Goal: Transaction & Acquisition: Purchase product/service

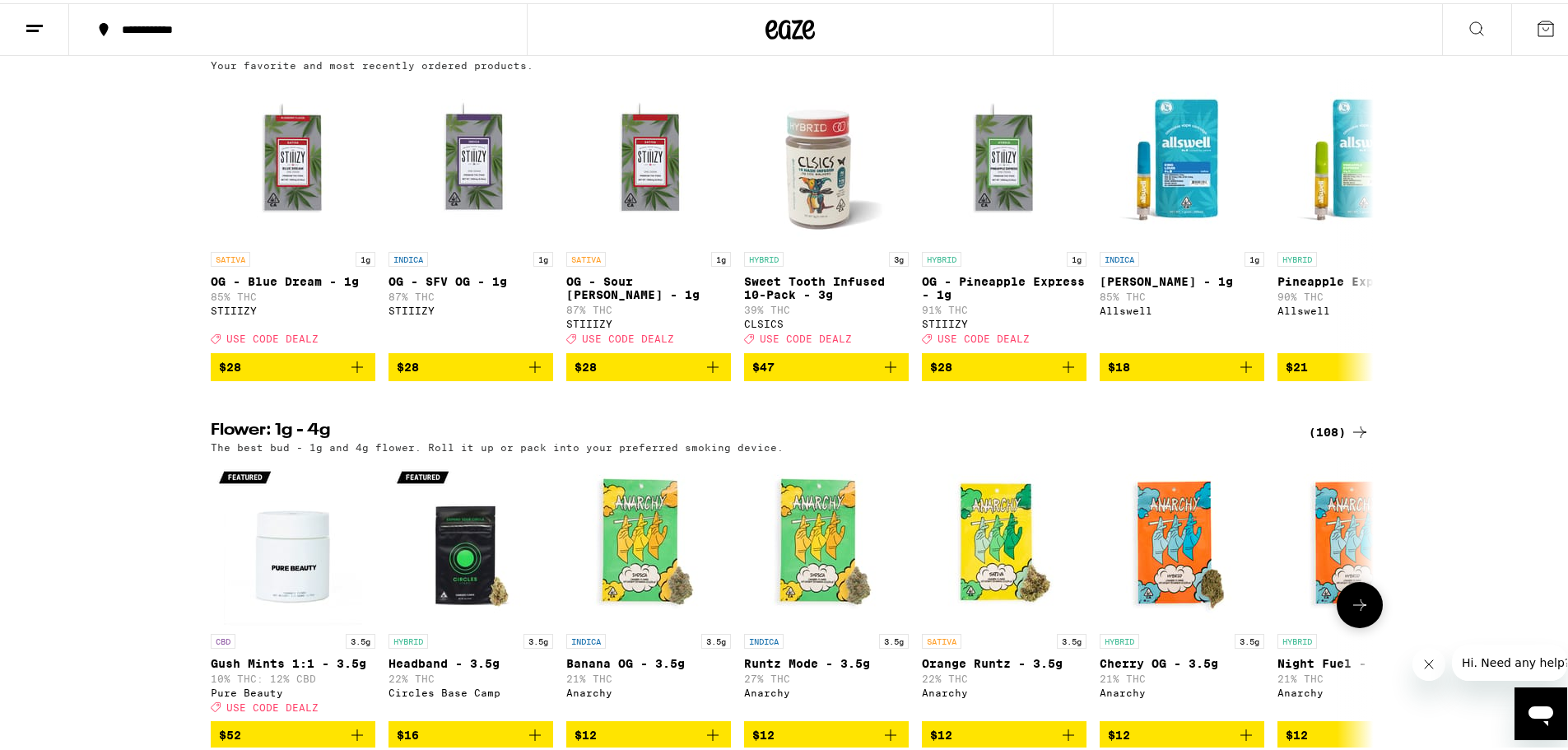
scroll to position [1372, 0]
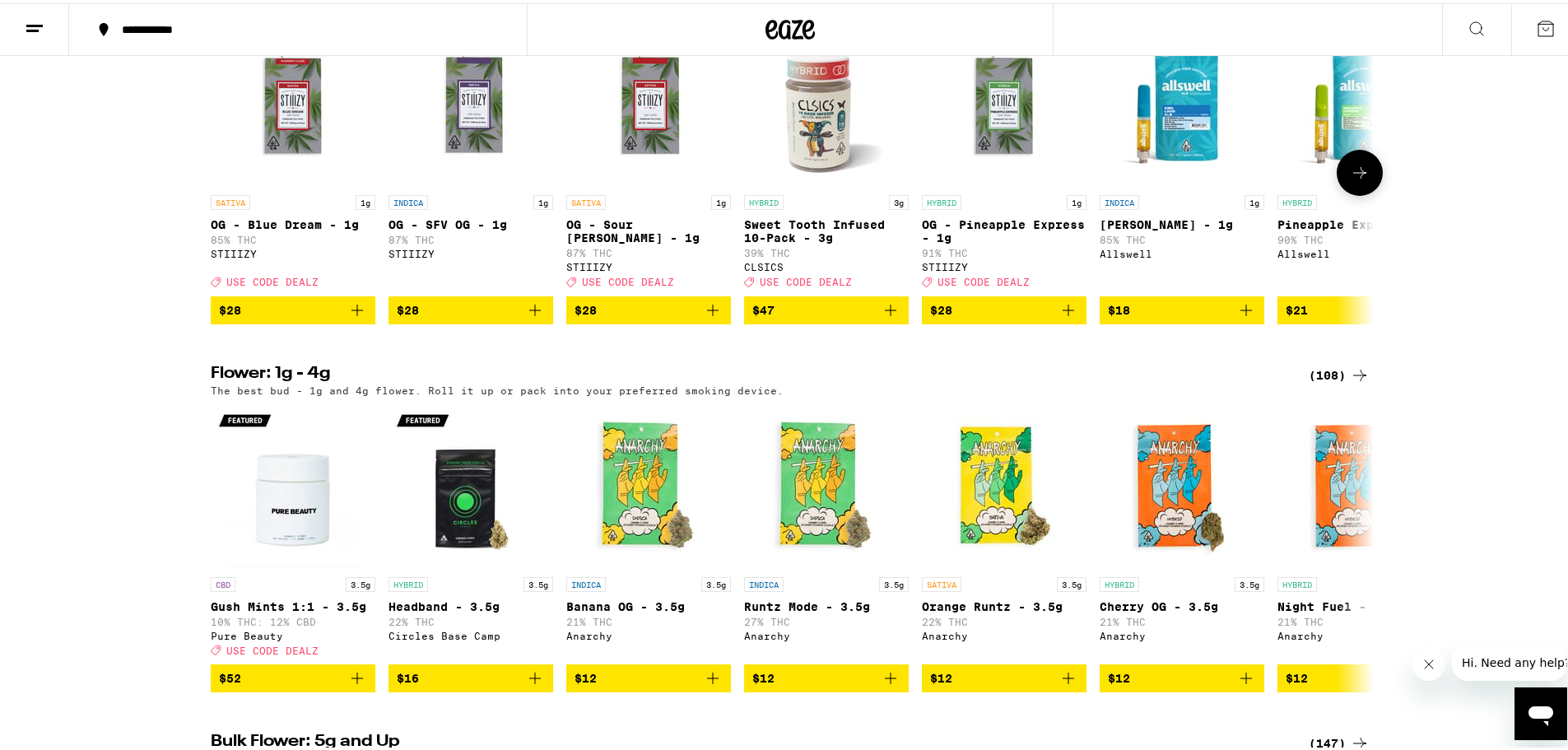
click at [709, 317] on icon "Add to bag" at bounding box center [713, 307] width 20 height 20
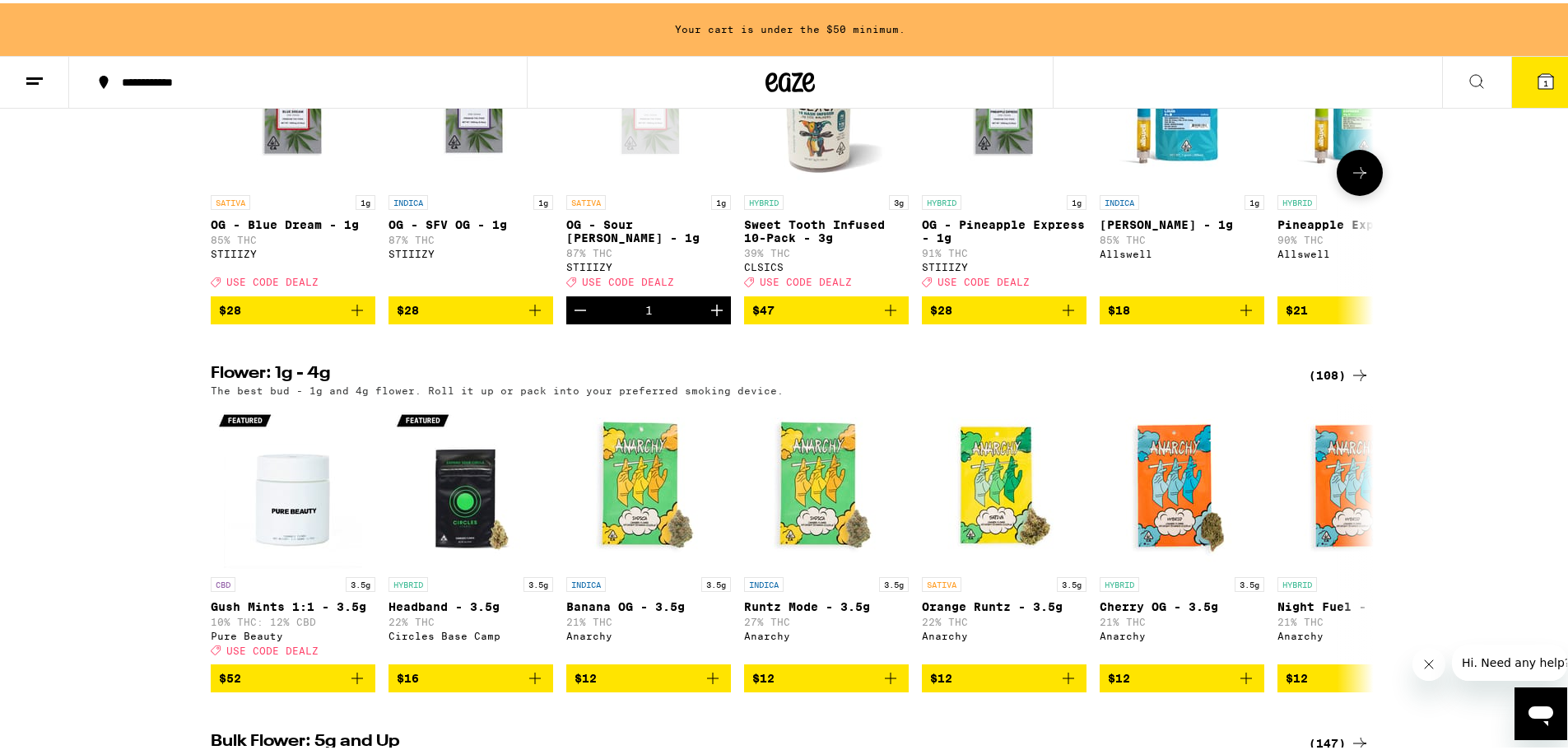
click at [525, 317] on icon "Add to bag" at bounding box center [535, 307] width 20 height 20
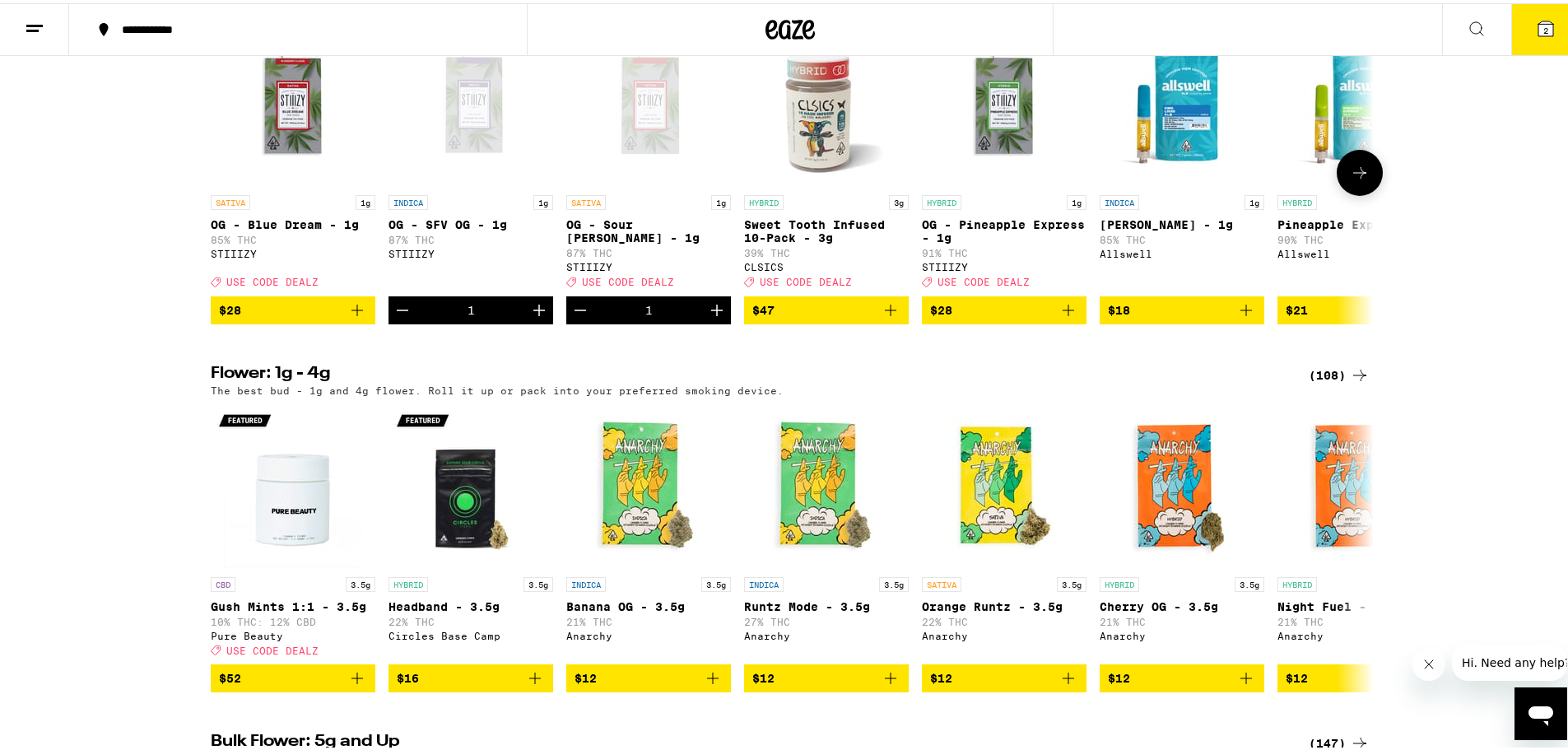
click at [1063, 313] on icon "Add to bag" at bounding box center [1069, 307] width 11 height 11
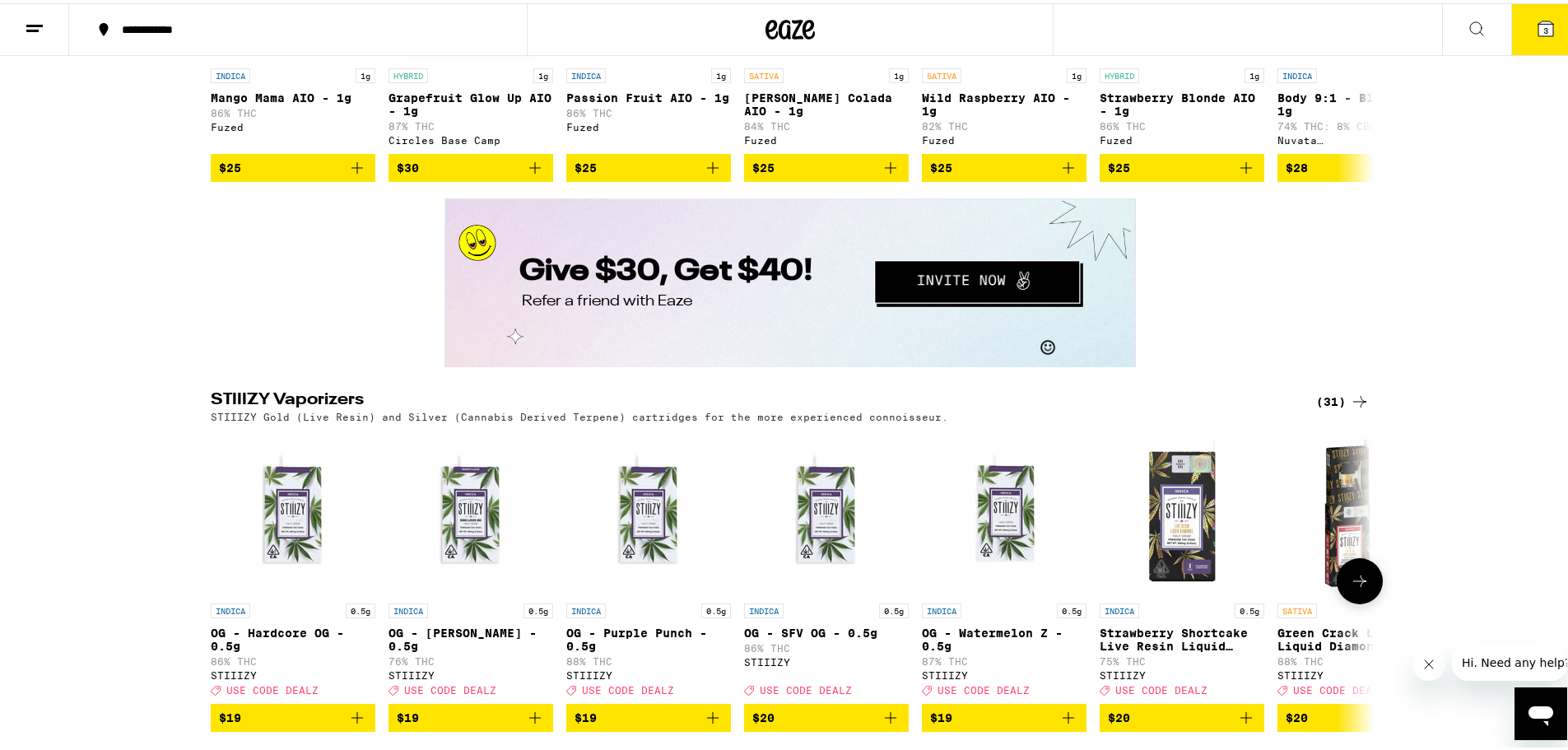
scroll to position [3293, 0]
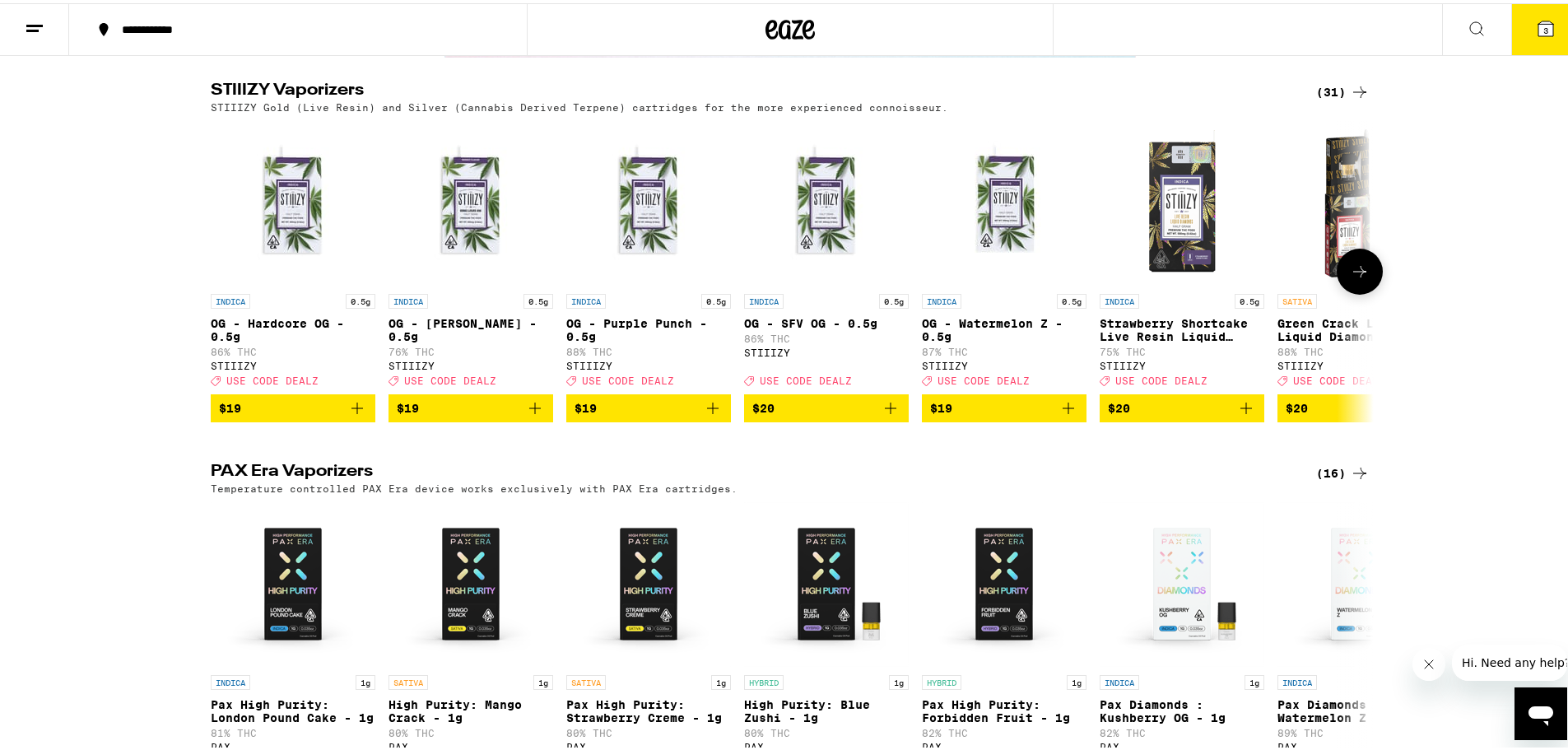
click at [1351, 278] on icon at bounding box center [1360, 268] width 20 height 20
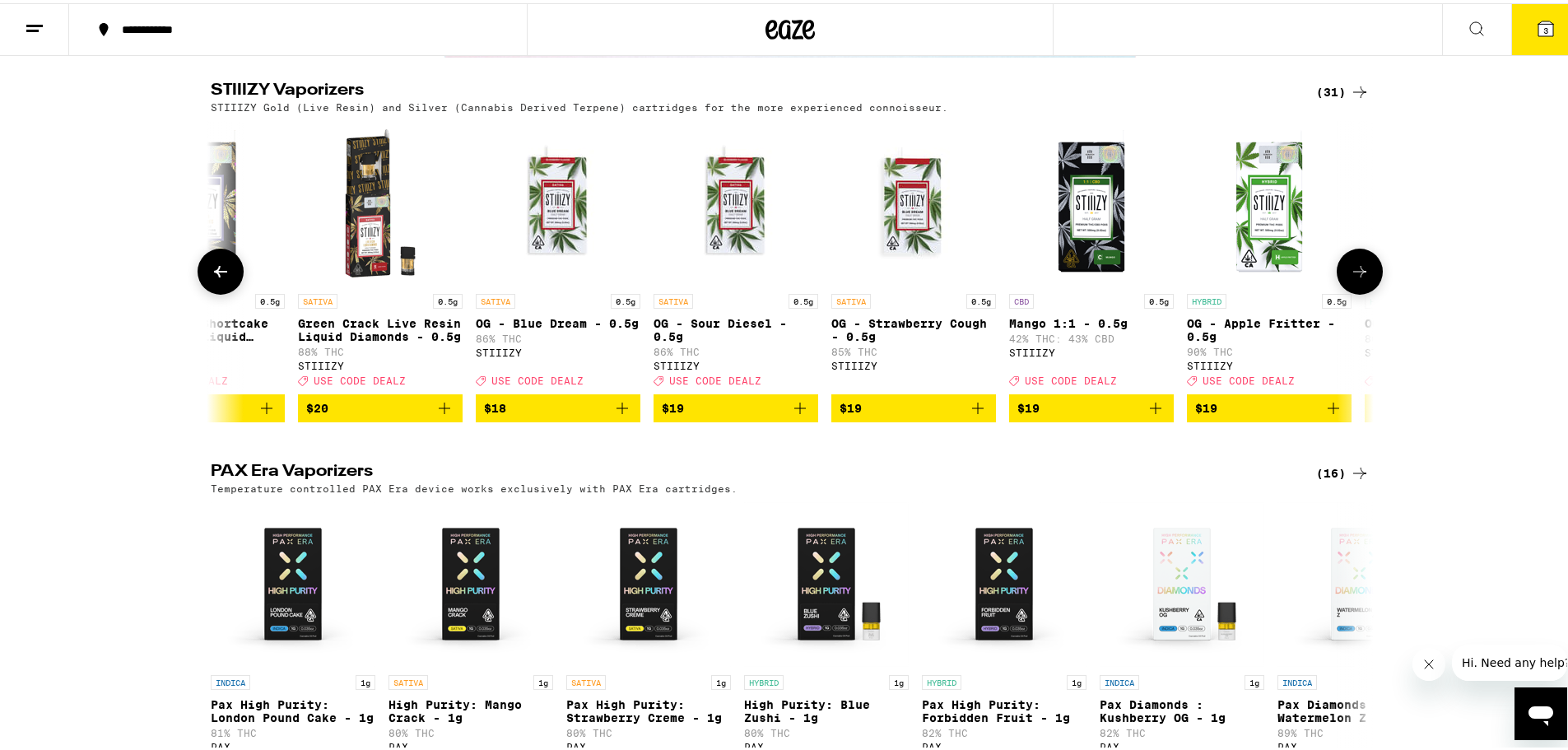
click at [1351, 278] on icon at bounding box center [1360, 268] width 20 height 20
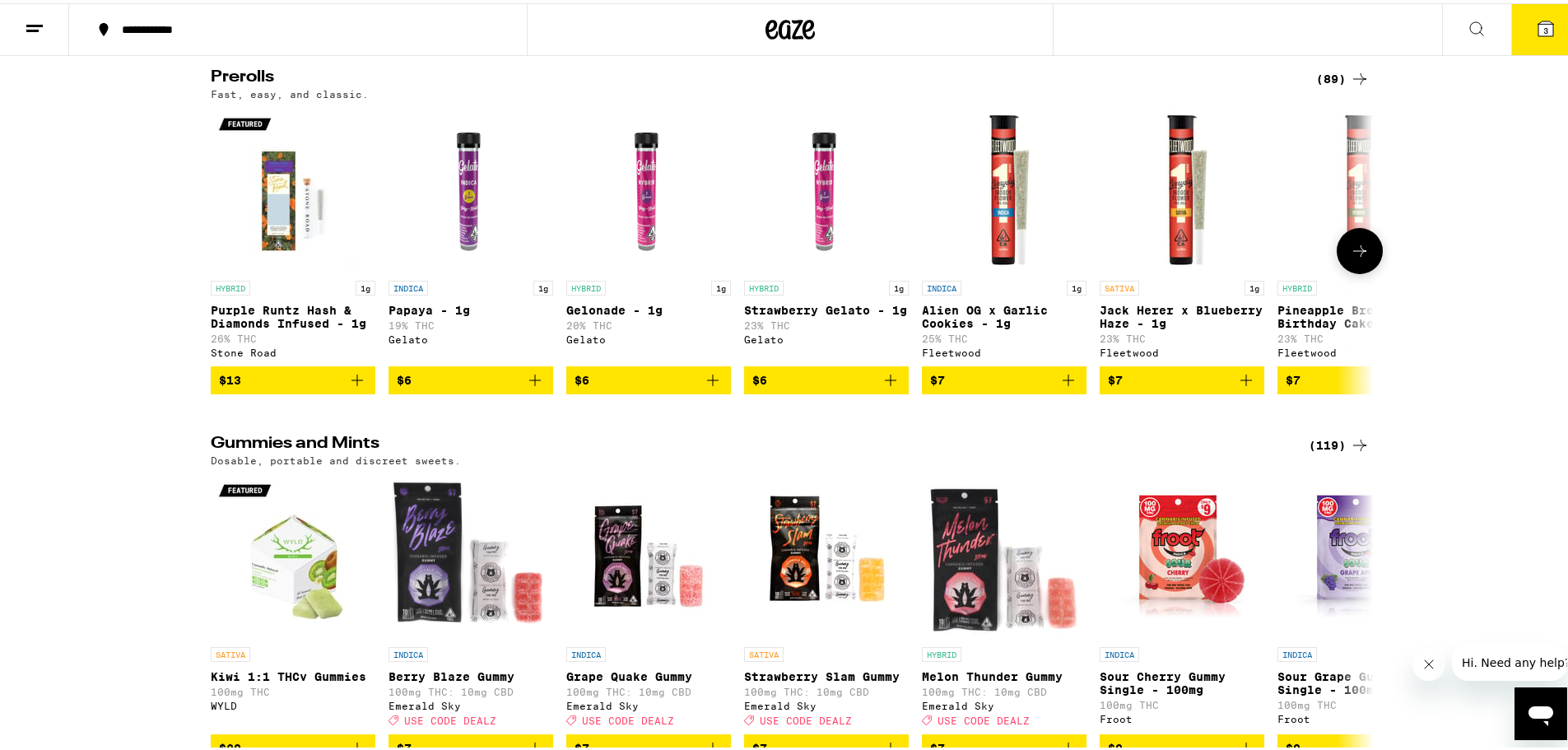
scroll to position [4253, 0]
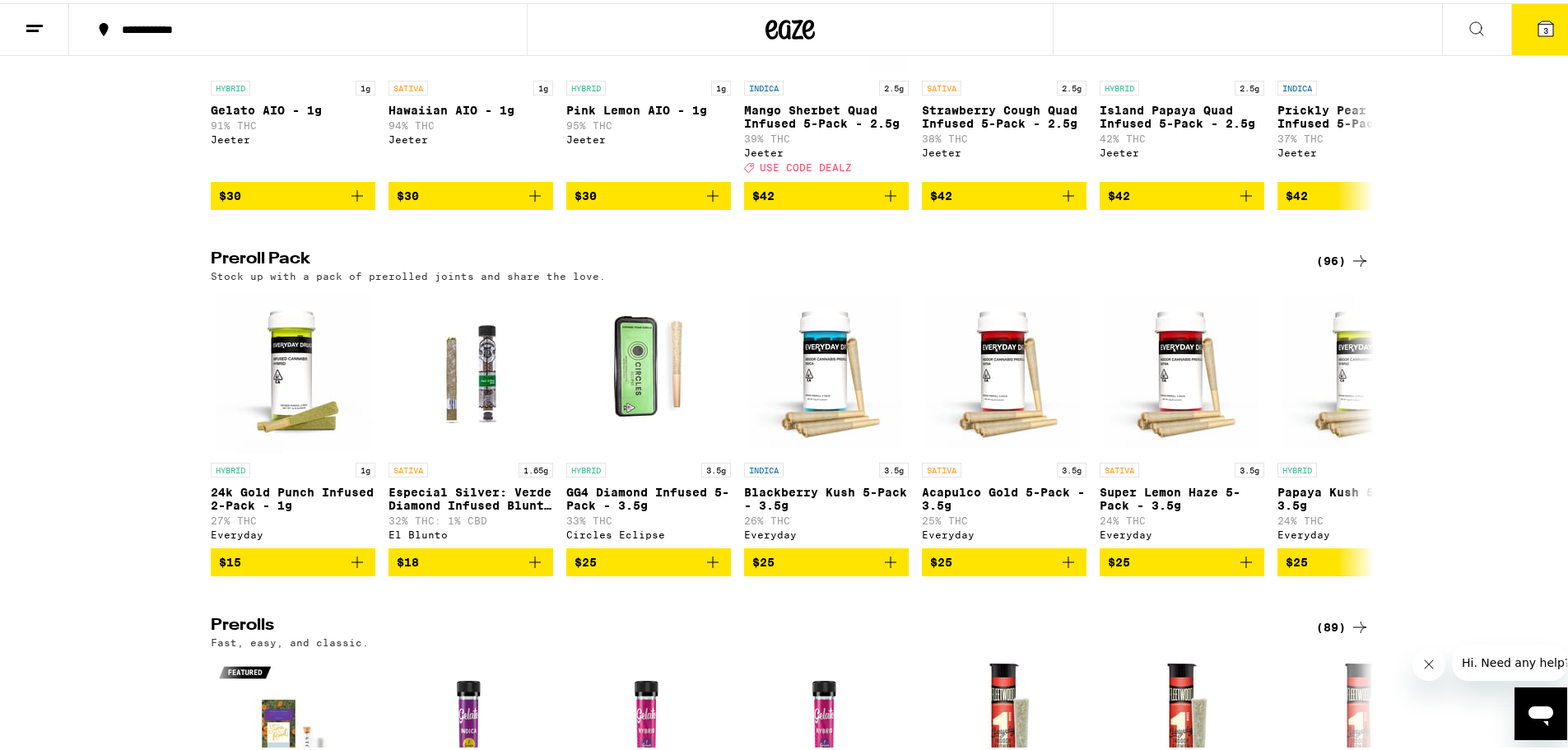
click at [1351, 268] on icon at bounding box center [1360, 257] width 20 height 20
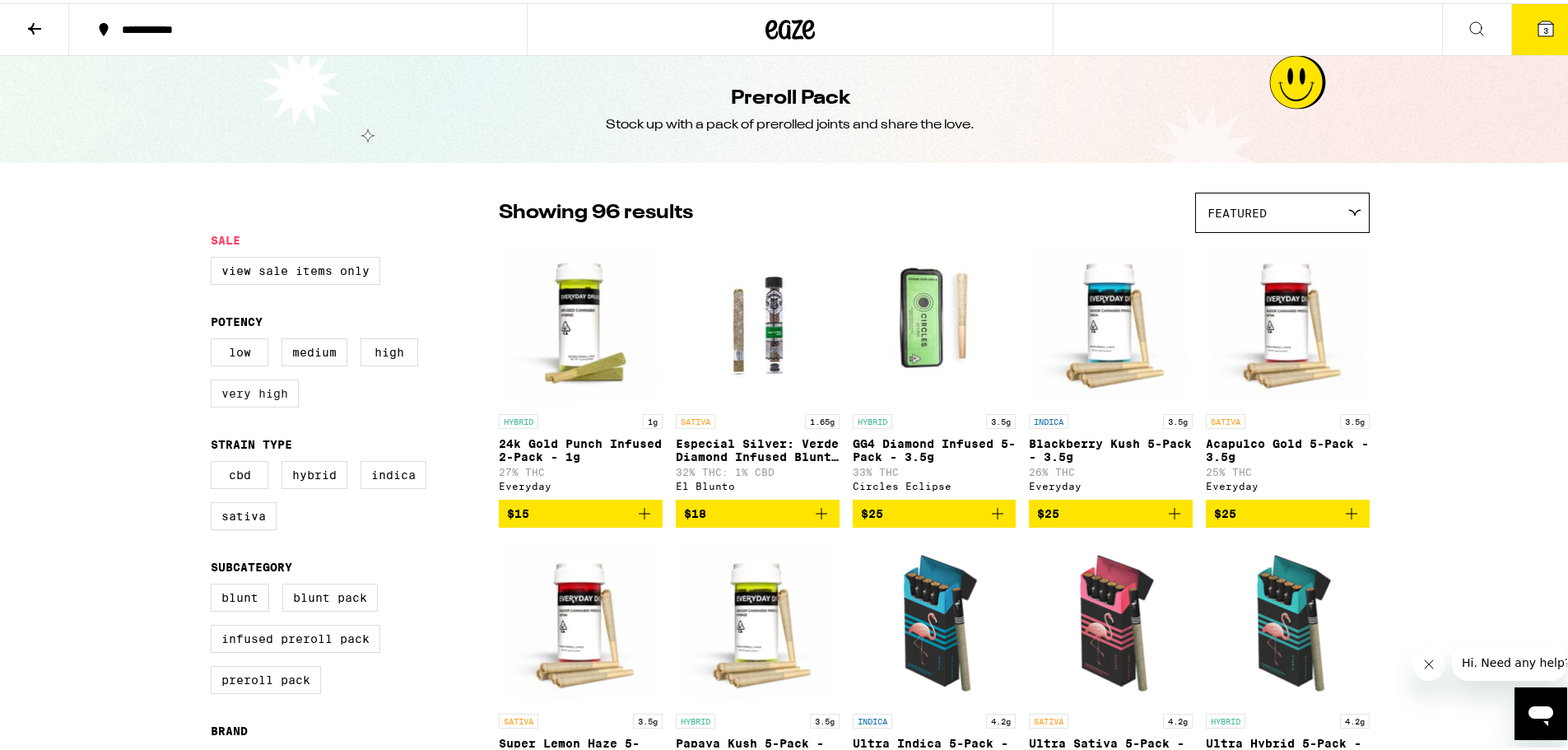
click at [234, 393] on label "Very High" at bounding box center [255, 390] width 88 height 28
click at [214, 338] on input "Very High" at bounding box center [214, 337] width 1 height 1
checkbox input "true"
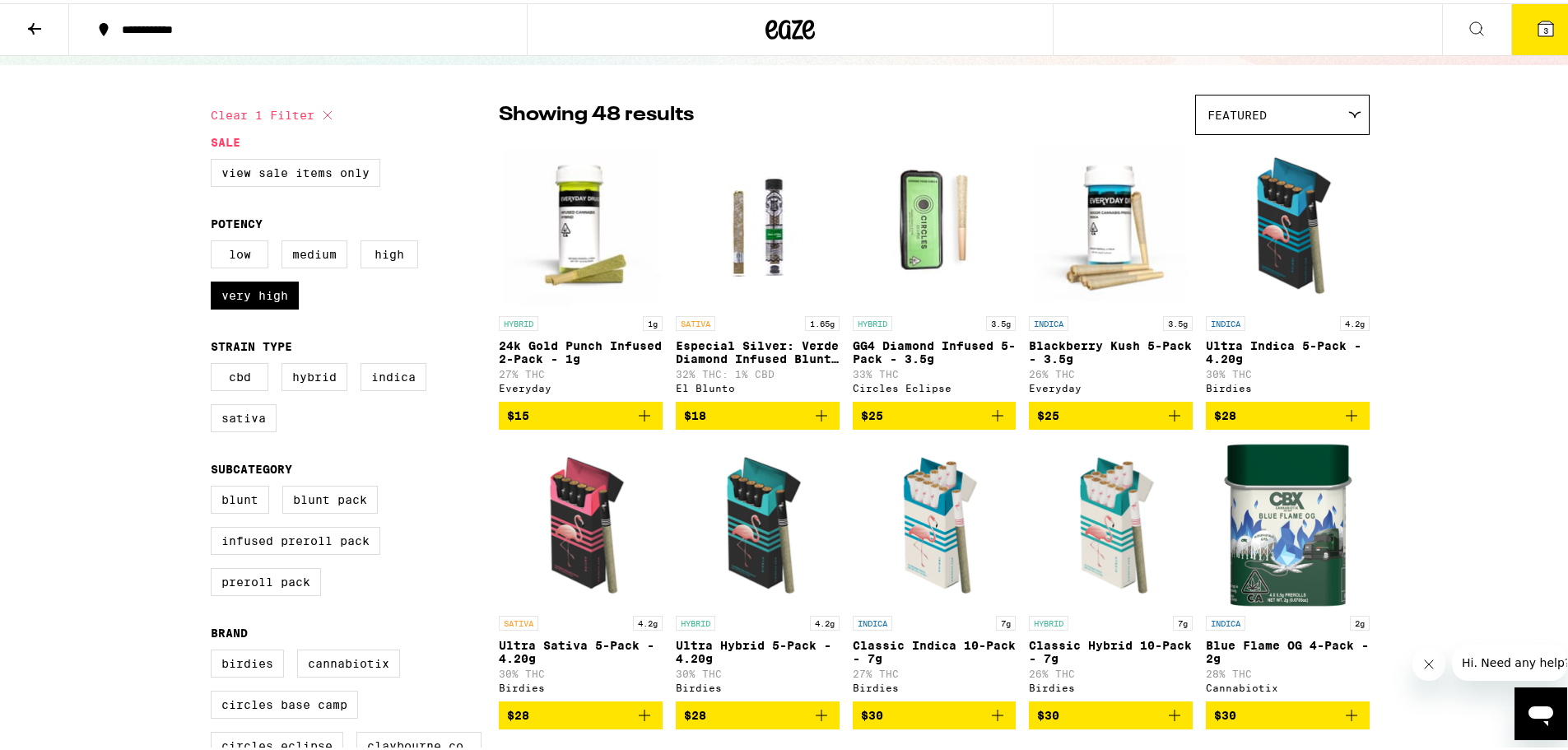
scroll to position [137, 0]
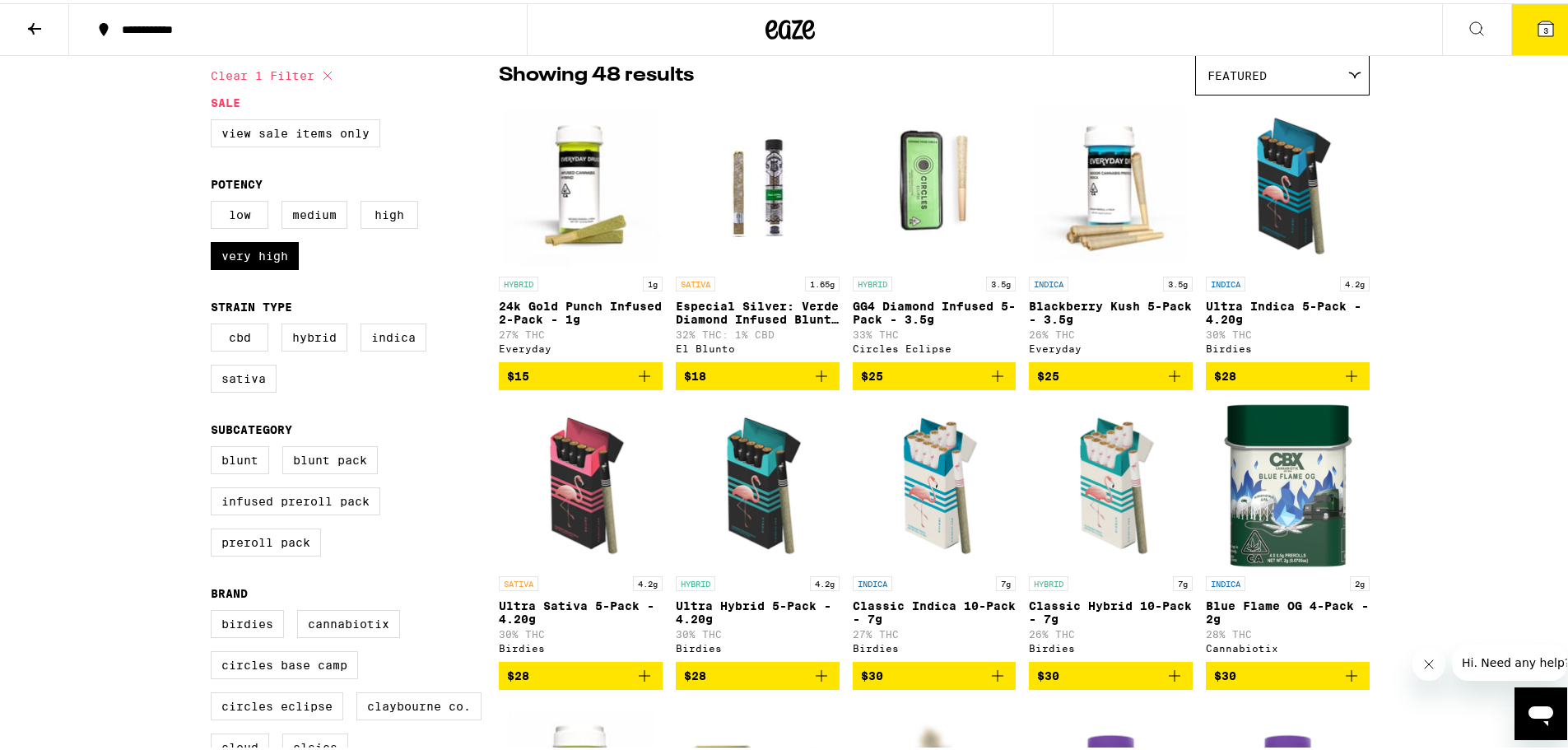
click at [1342, 378] on icon "Add to bag" at bounding box center [1352, 373] width 20 height 20
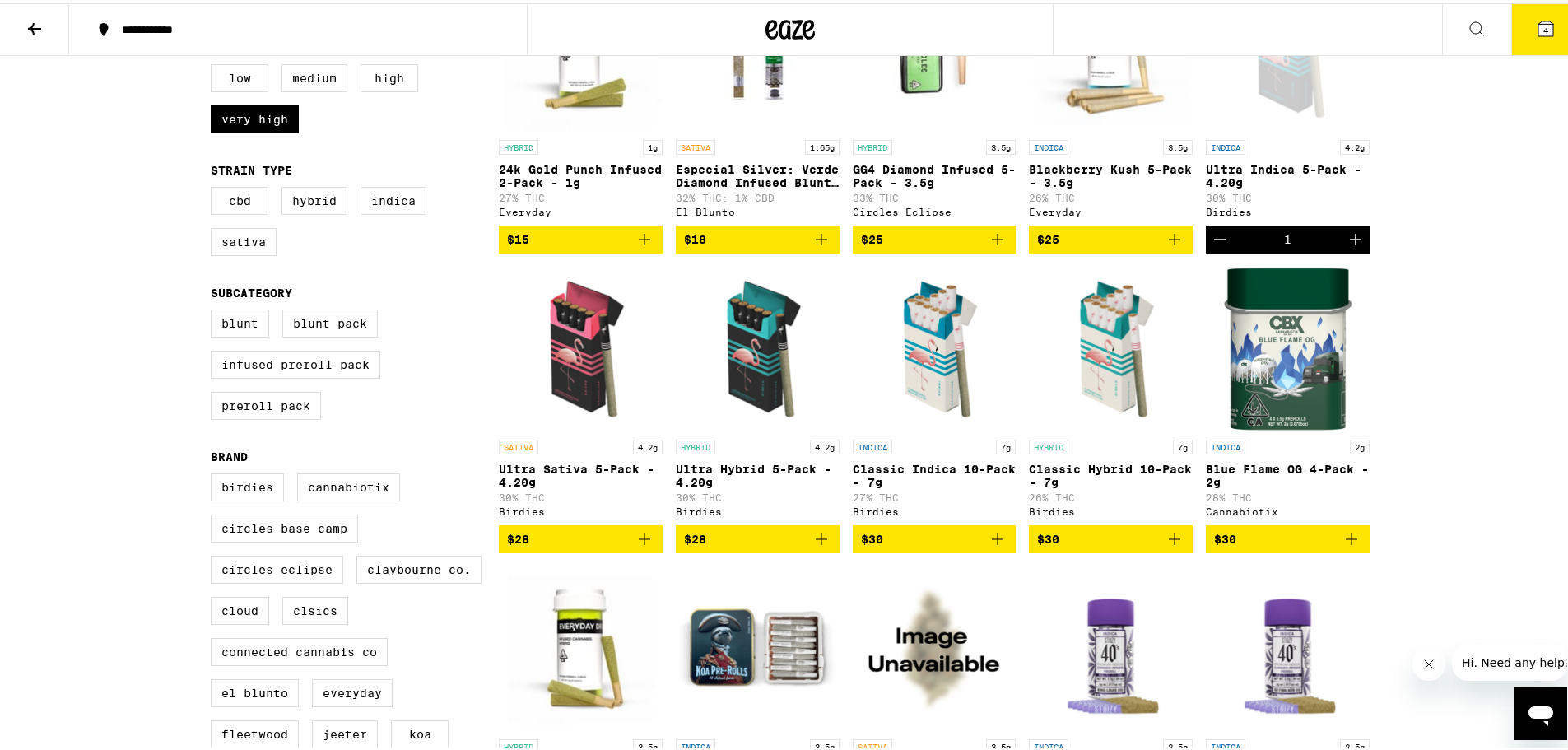
scroll to position [549, 0]
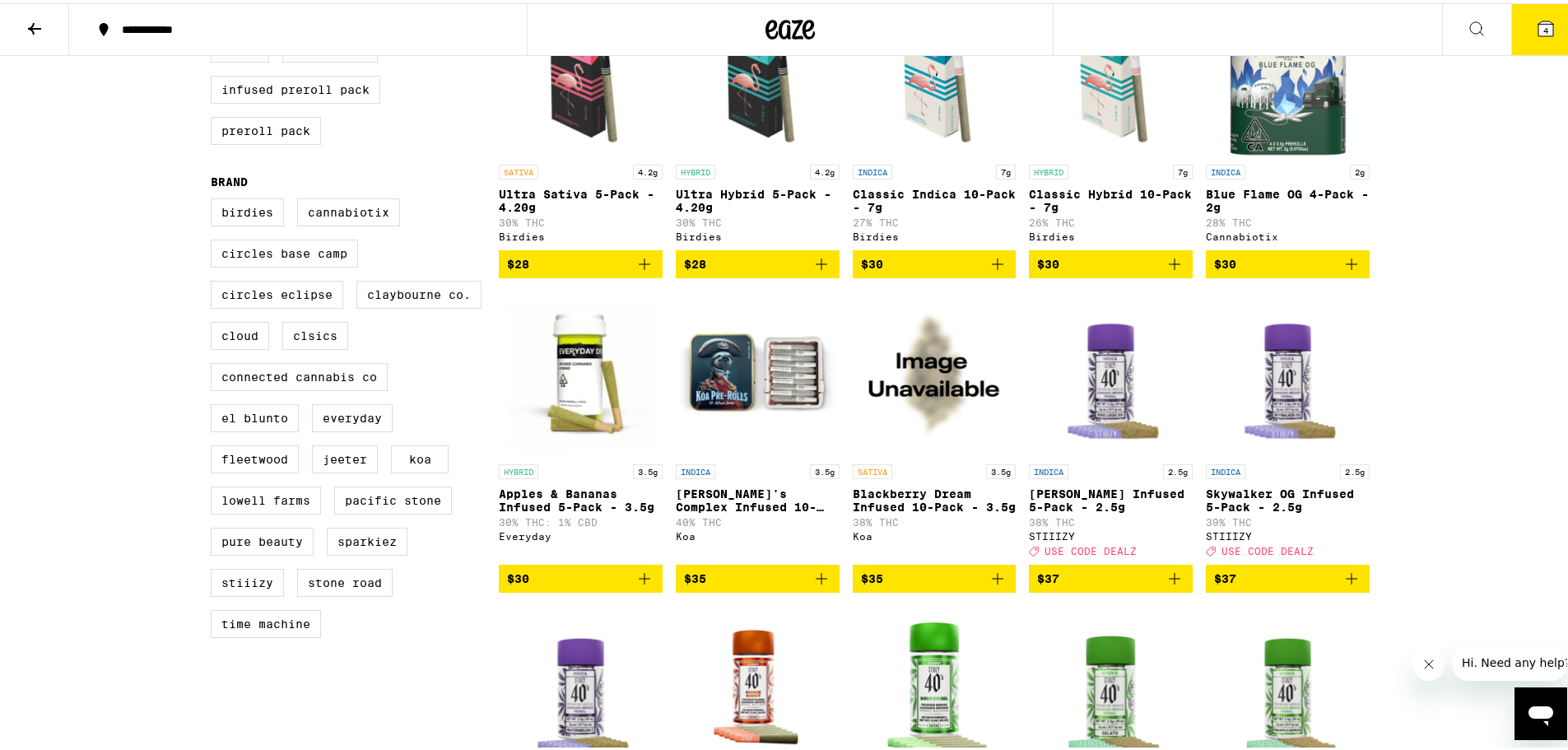
click at [1347, 585] on icon "Add to bag" at bounding box center [1352, 575] width 20 height 20
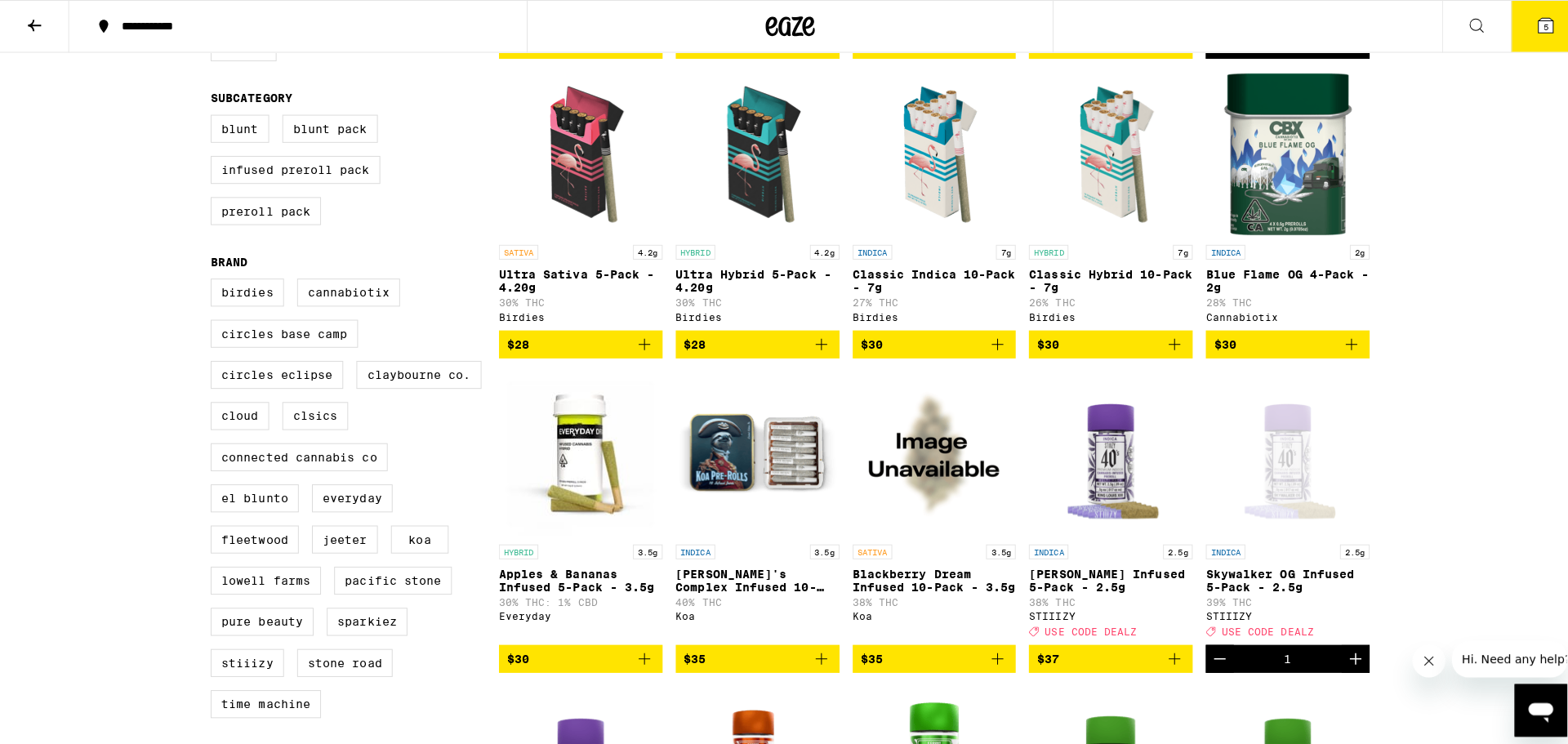
scroll to position [408, 0]
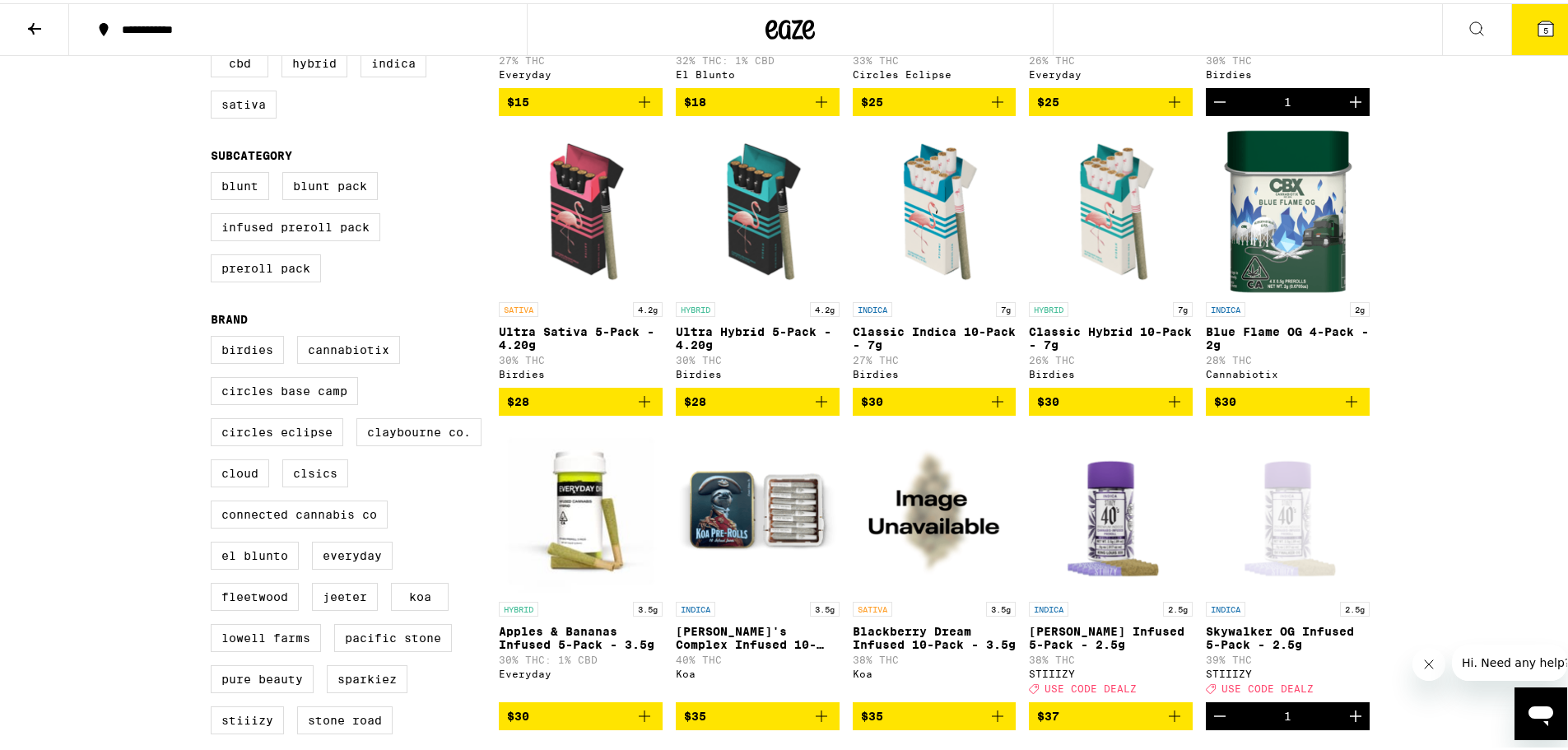
click at [637, 408] on icon "Add to bag" at bounding box center [644, 398] width 20 height 20
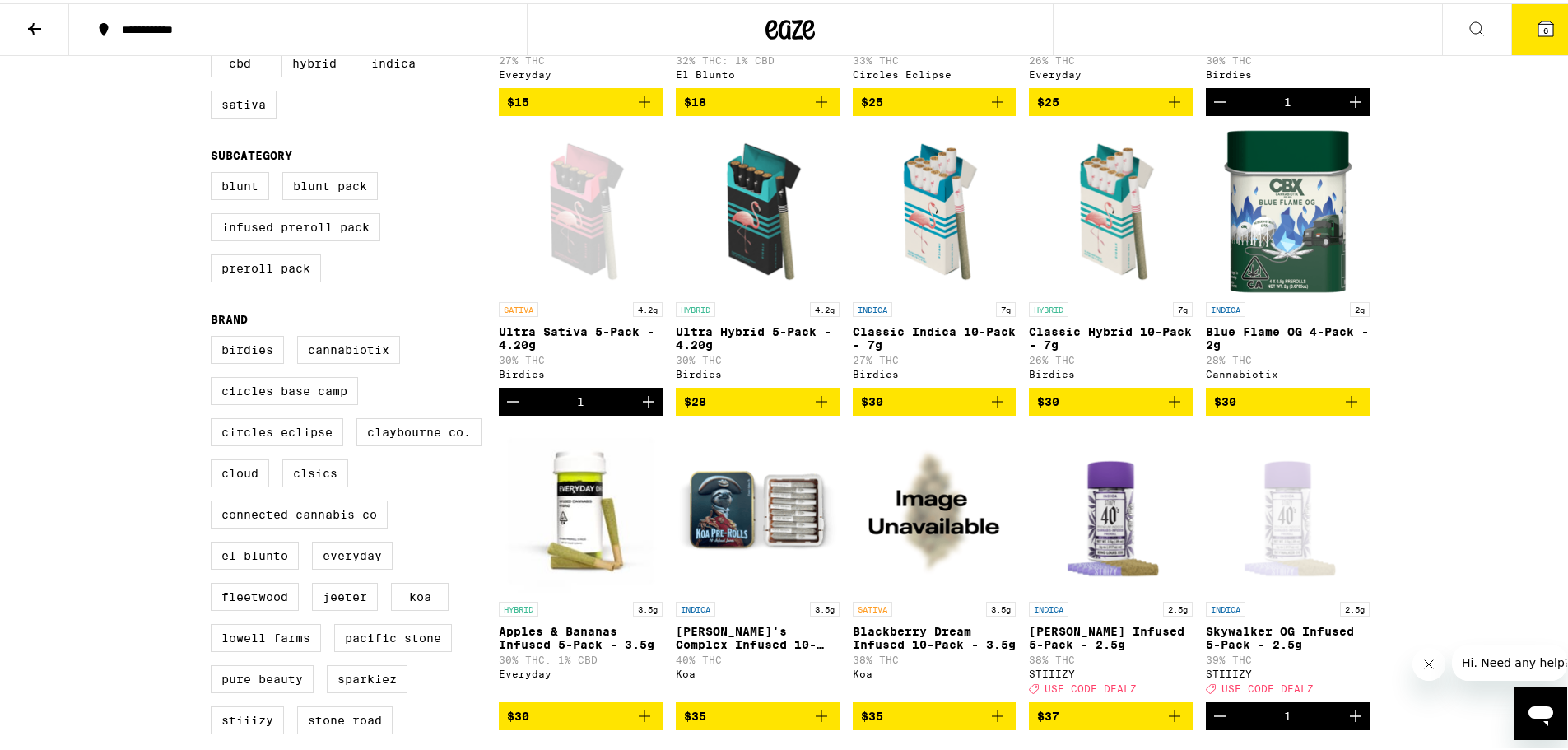
click at [1537, 18] on icon at bounding box center [1546, 25] width 20 height 20
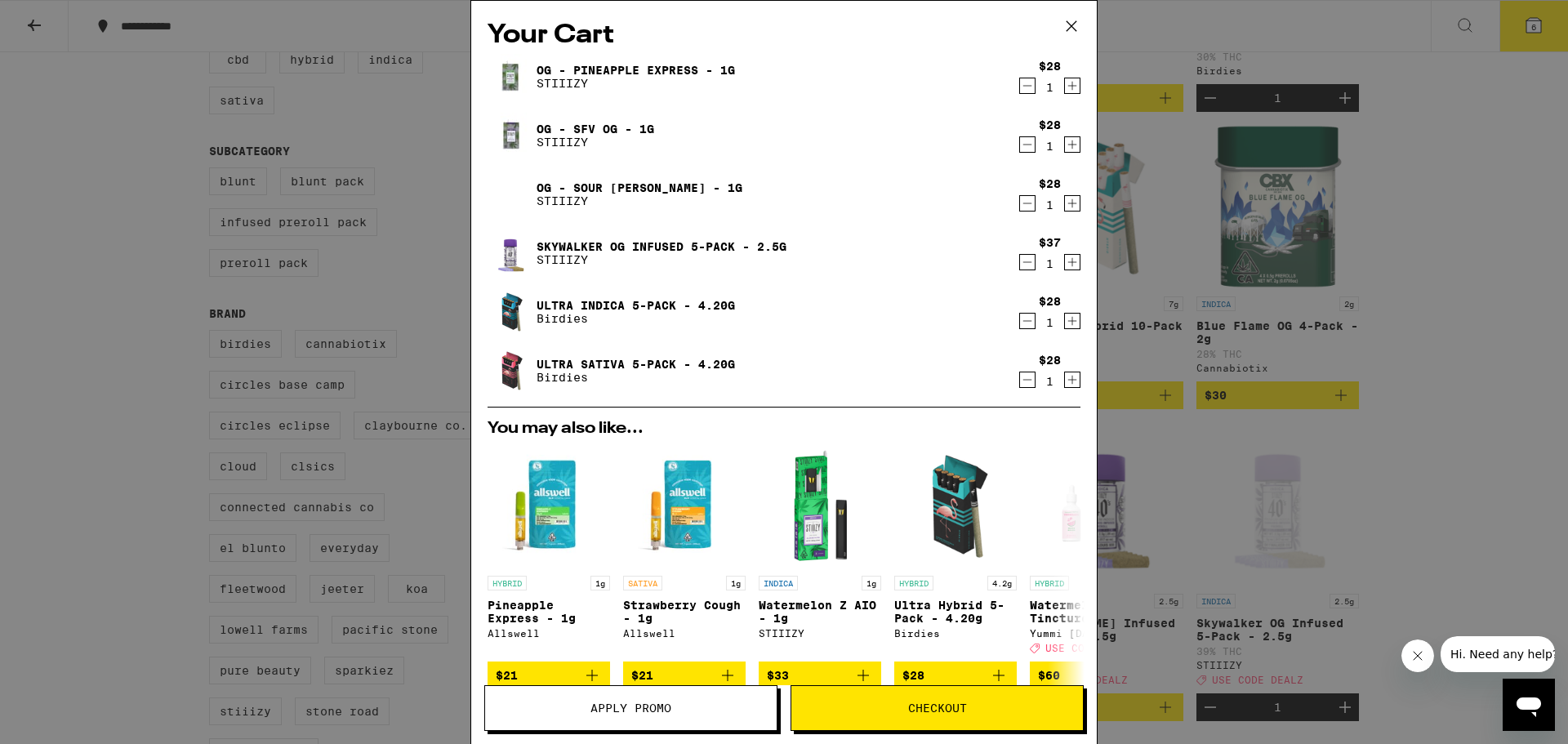
click at [980, 705] on span "Checkout" at bounding box center [937, 708] width 291 height 11
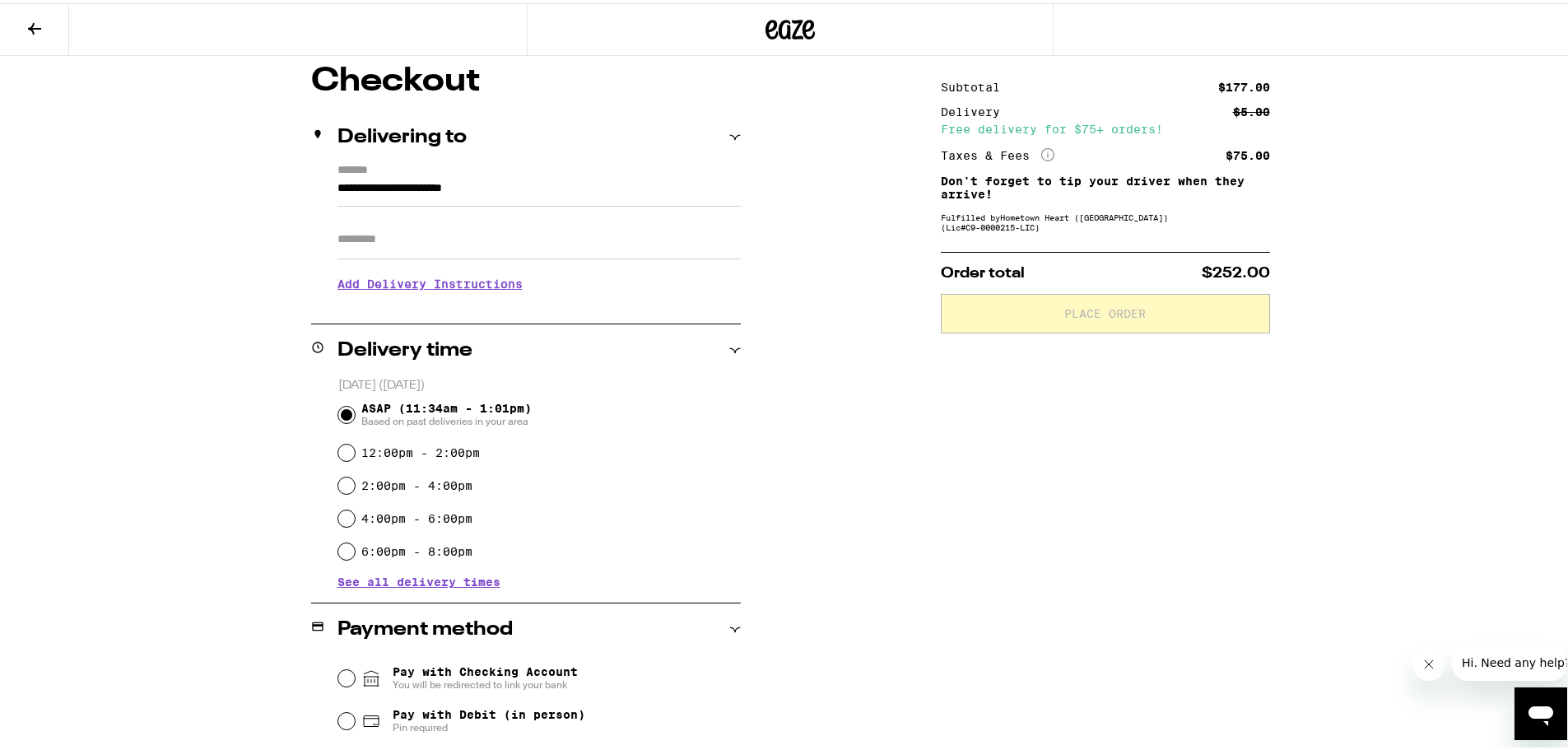
scroll to position [274, 0]
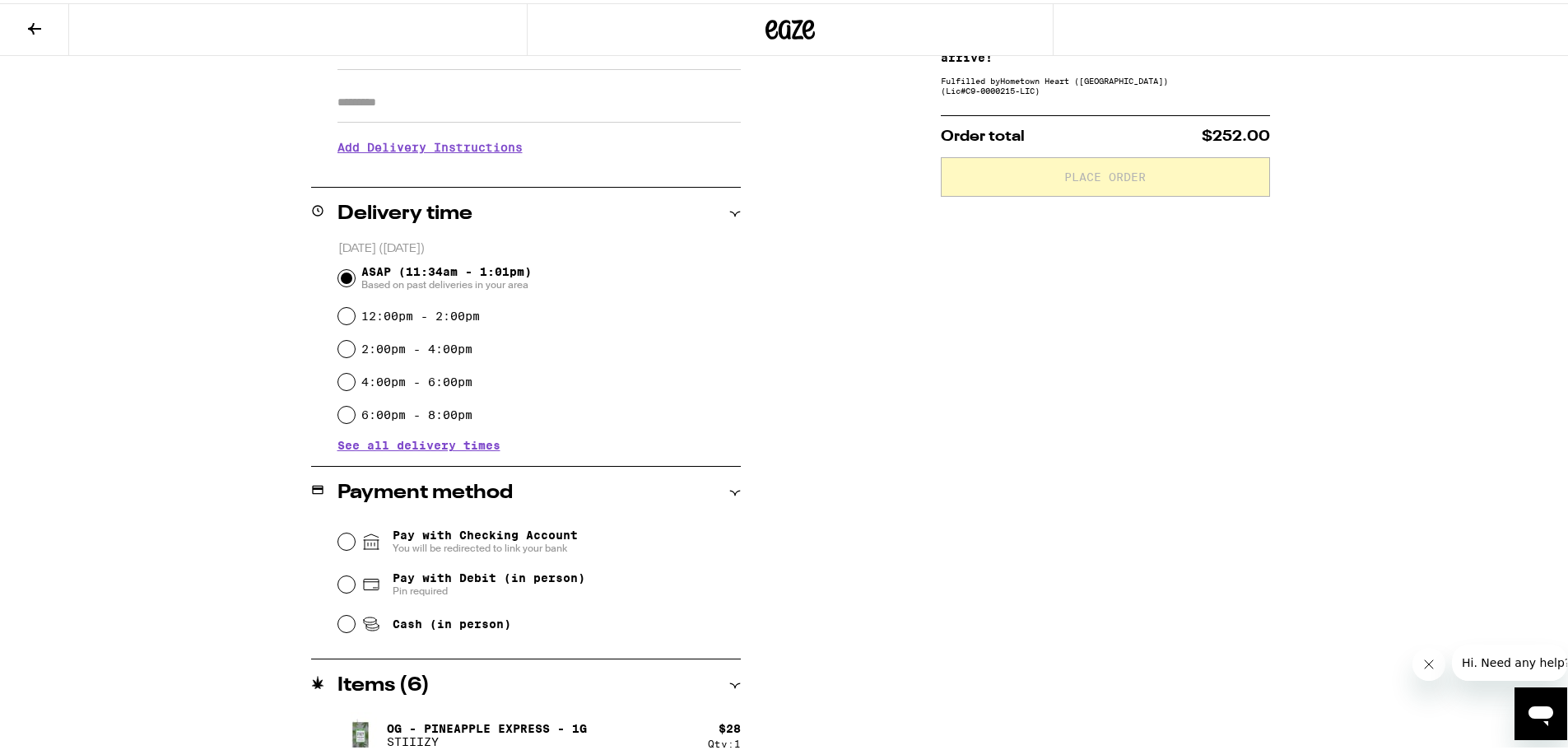
click at [330, 587] on div "Pay with Checking Account You will be redirected to link your bank Pay with Deb…" at bounding box center [525, 578] width 430 height 123
click at [340, 580] on input "Pay with Debit (in person) Pin required" at bounding box center [346, 580] width 16 height 16
radio input "true"
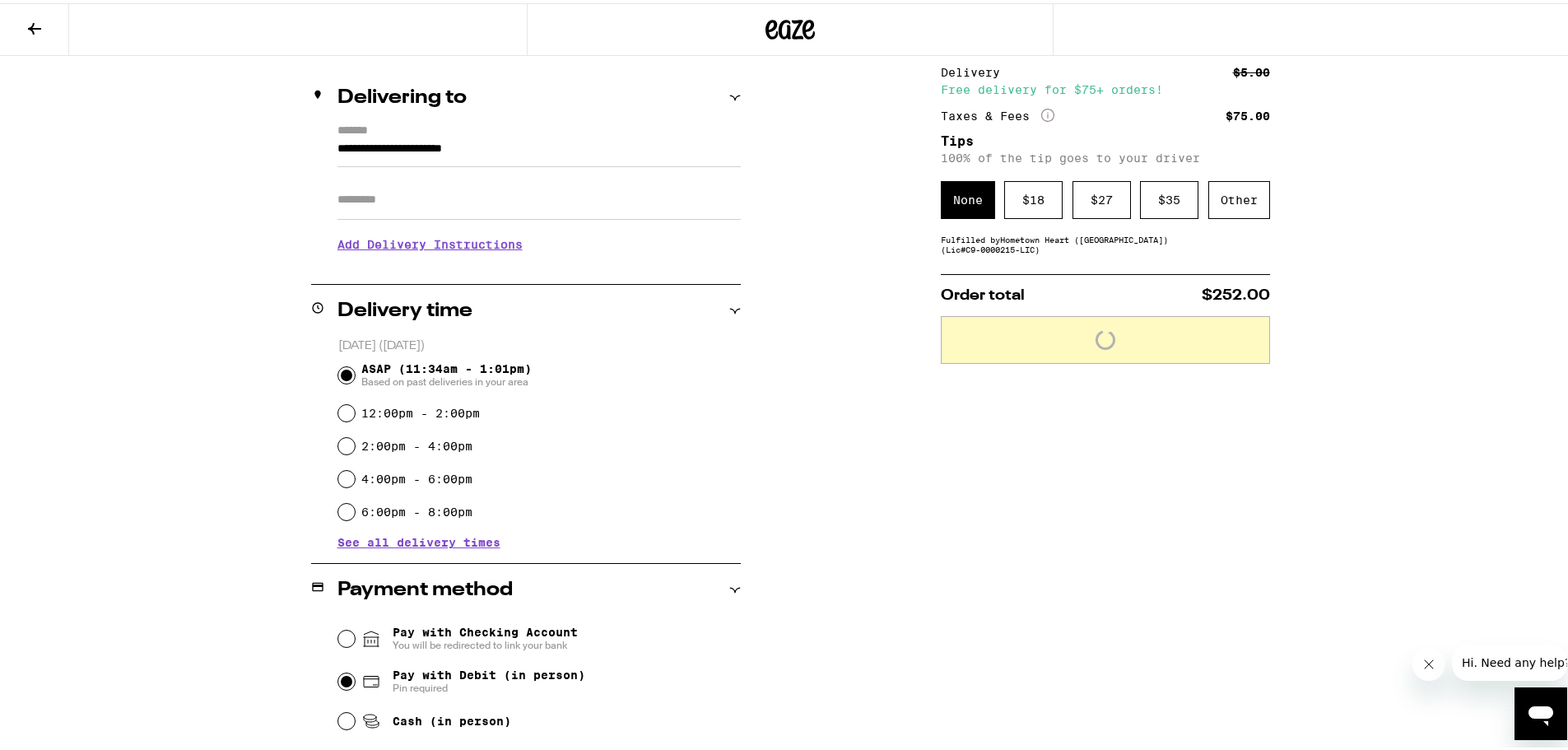
scroll to position [137, 0]
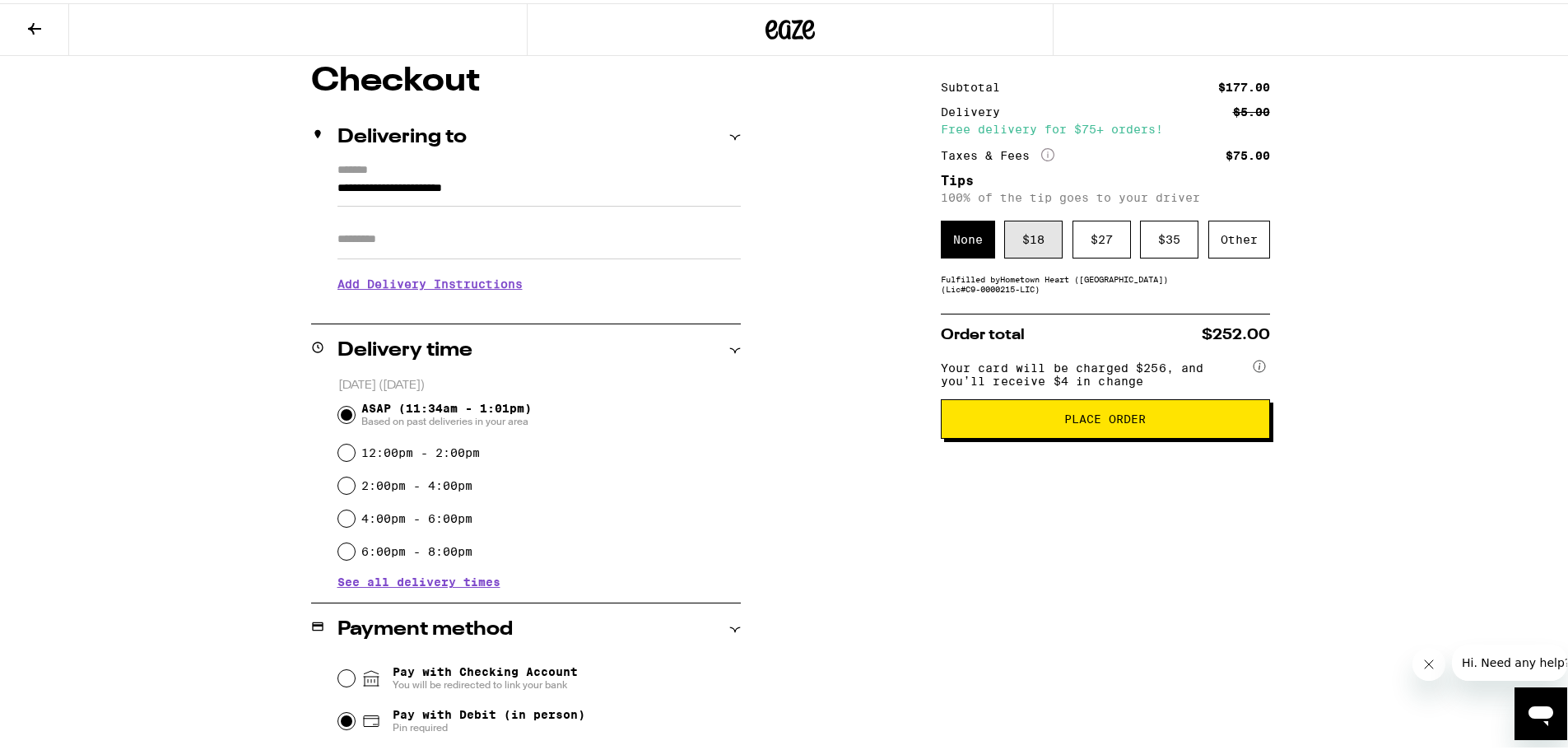
click at [1031, 243] on div "$ 18" at bounding box center [1033, 236] width 58 height 38
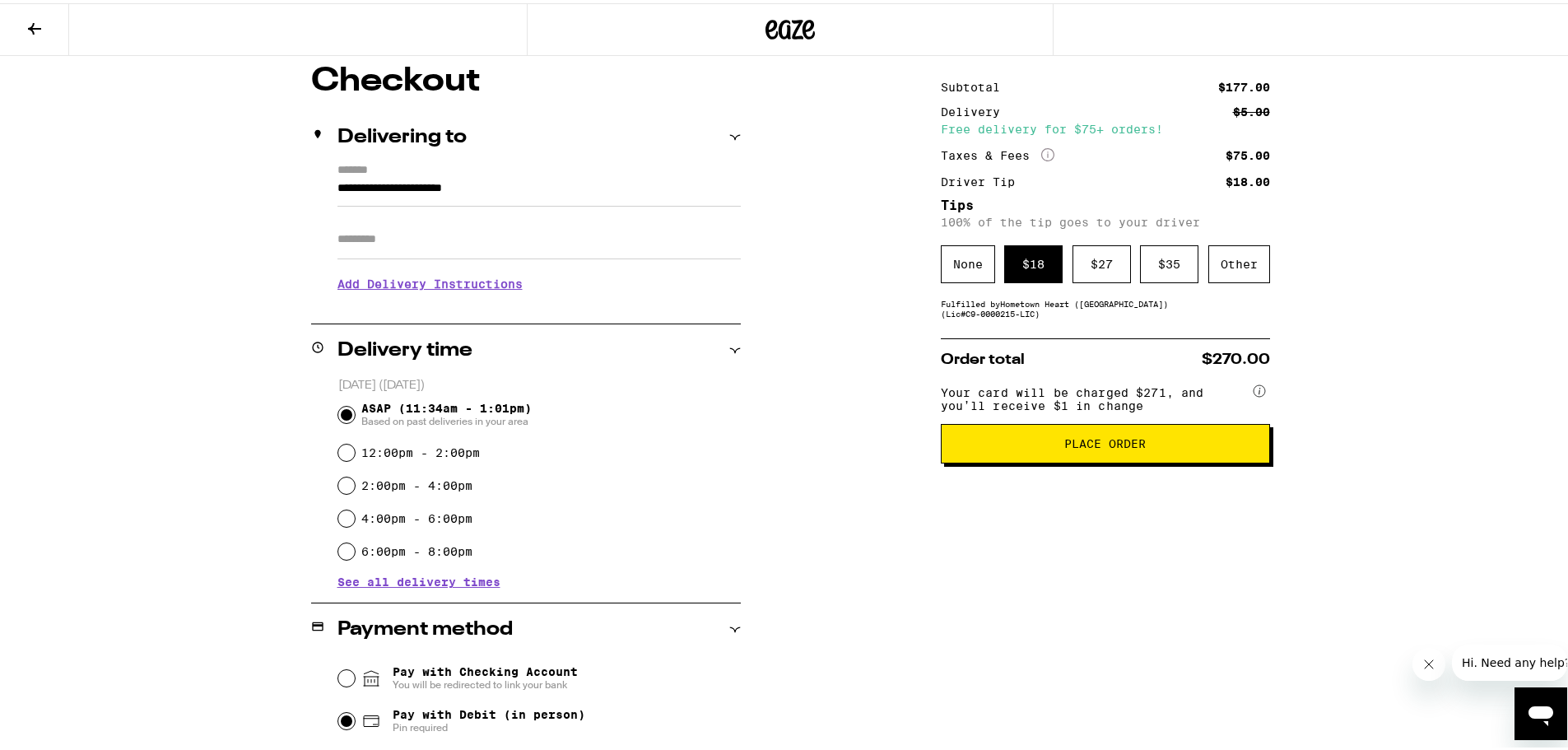
click at [1086, 446] on span "Place Order" at bounding box center [1106, 440] width 82 height 11
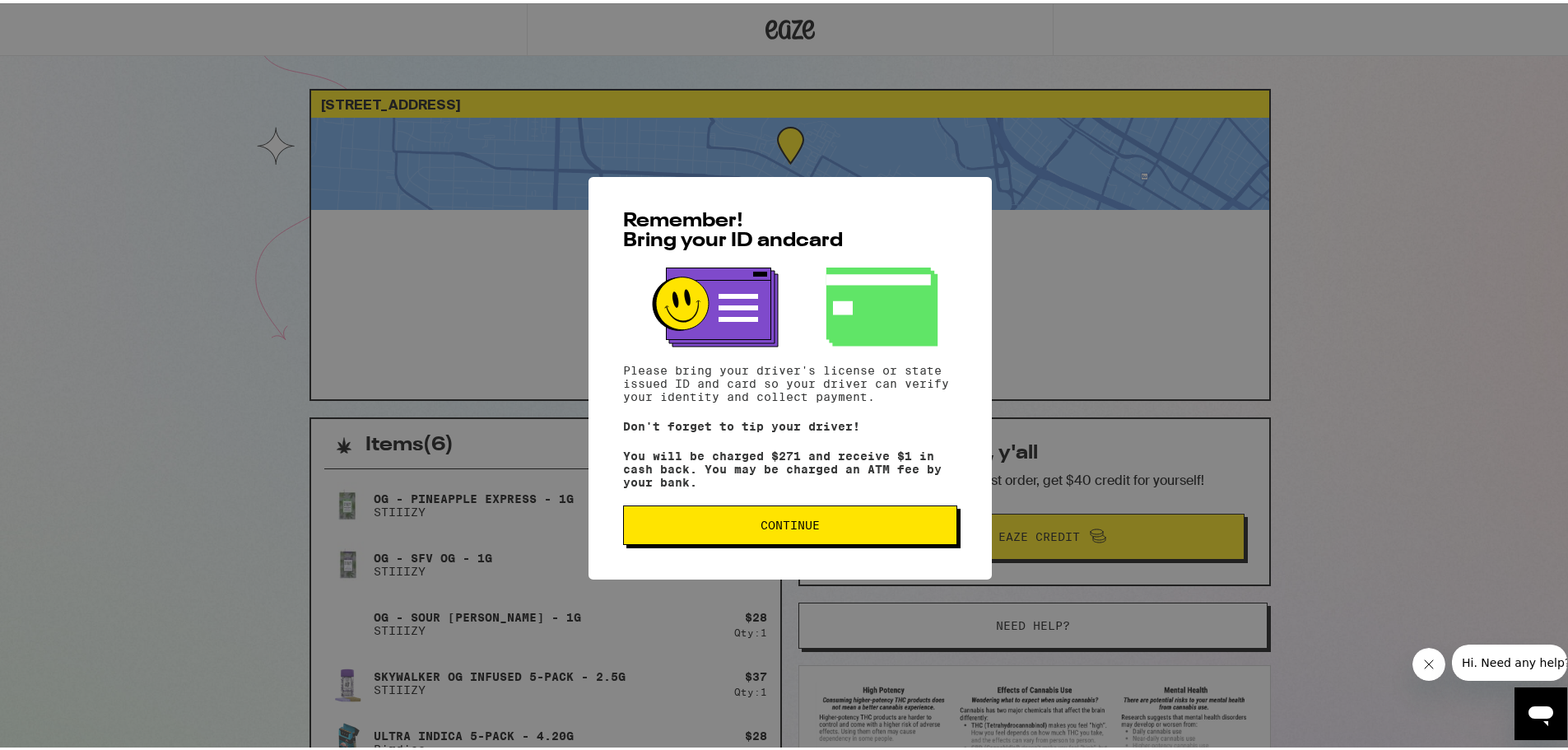
click at [893, 534] on button "Continue" at bounding box center [790, 521] width 335 height 39
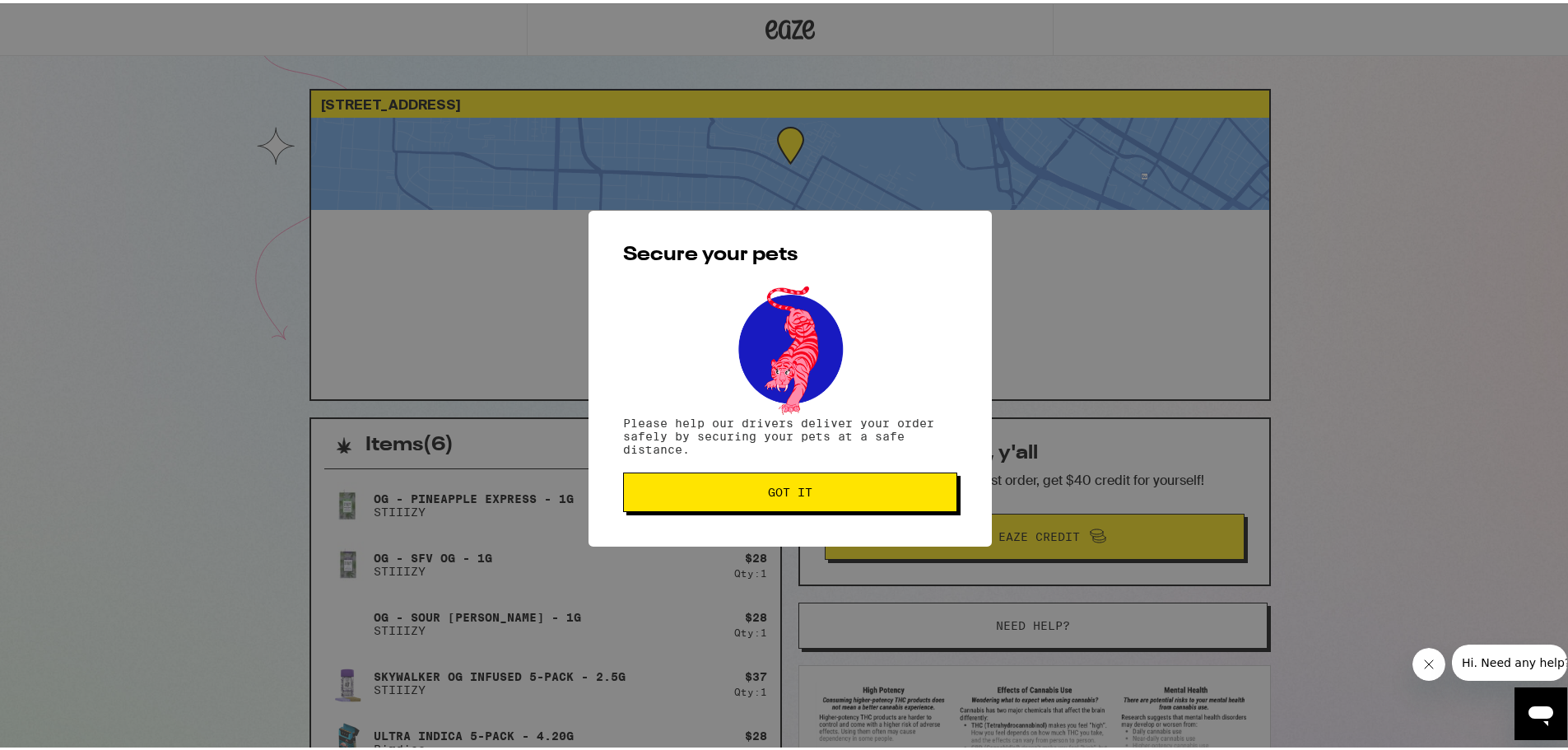
click at [803, 479] on button "Got it" at bounding box center [790, 488] width 335 height 39
